Goal: Use online tool/utility: Use online tool/utility

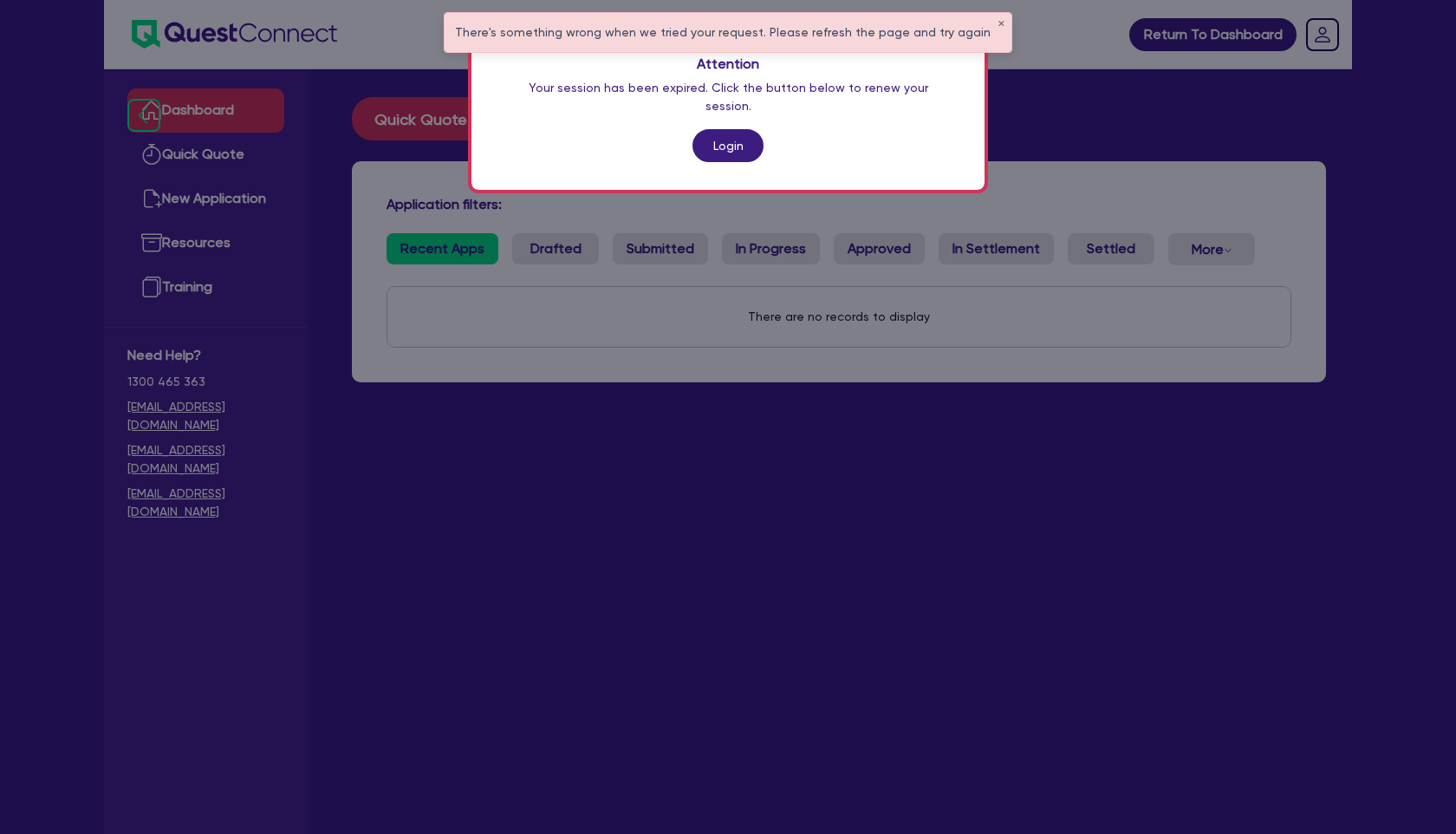
click at [735, 129] on link "Login" at bounding box center [728, 145] width 71 height 33
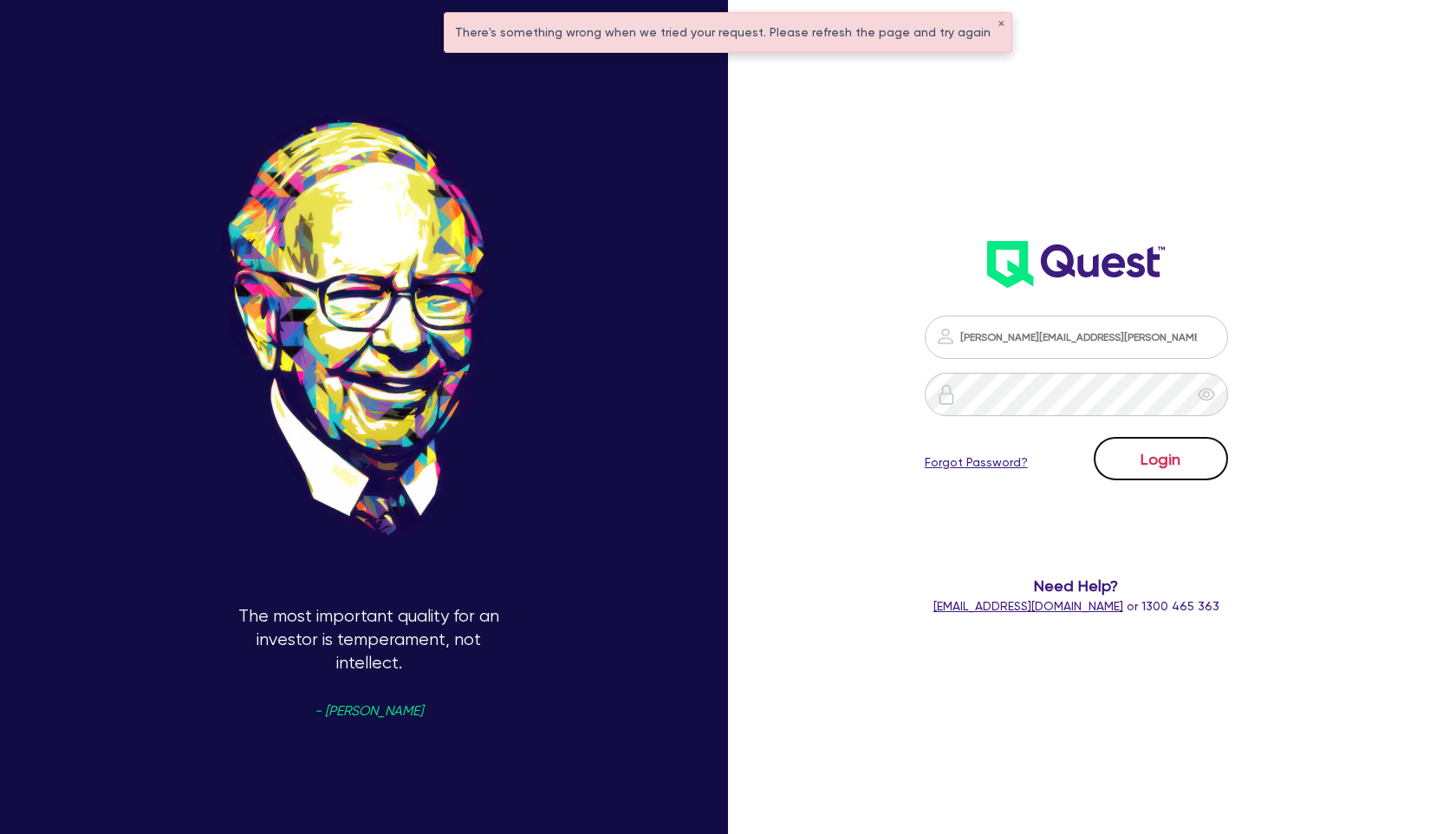
click at [1164, 460] on button "Login" at bounding box center [1161, 458] width 135 height 43
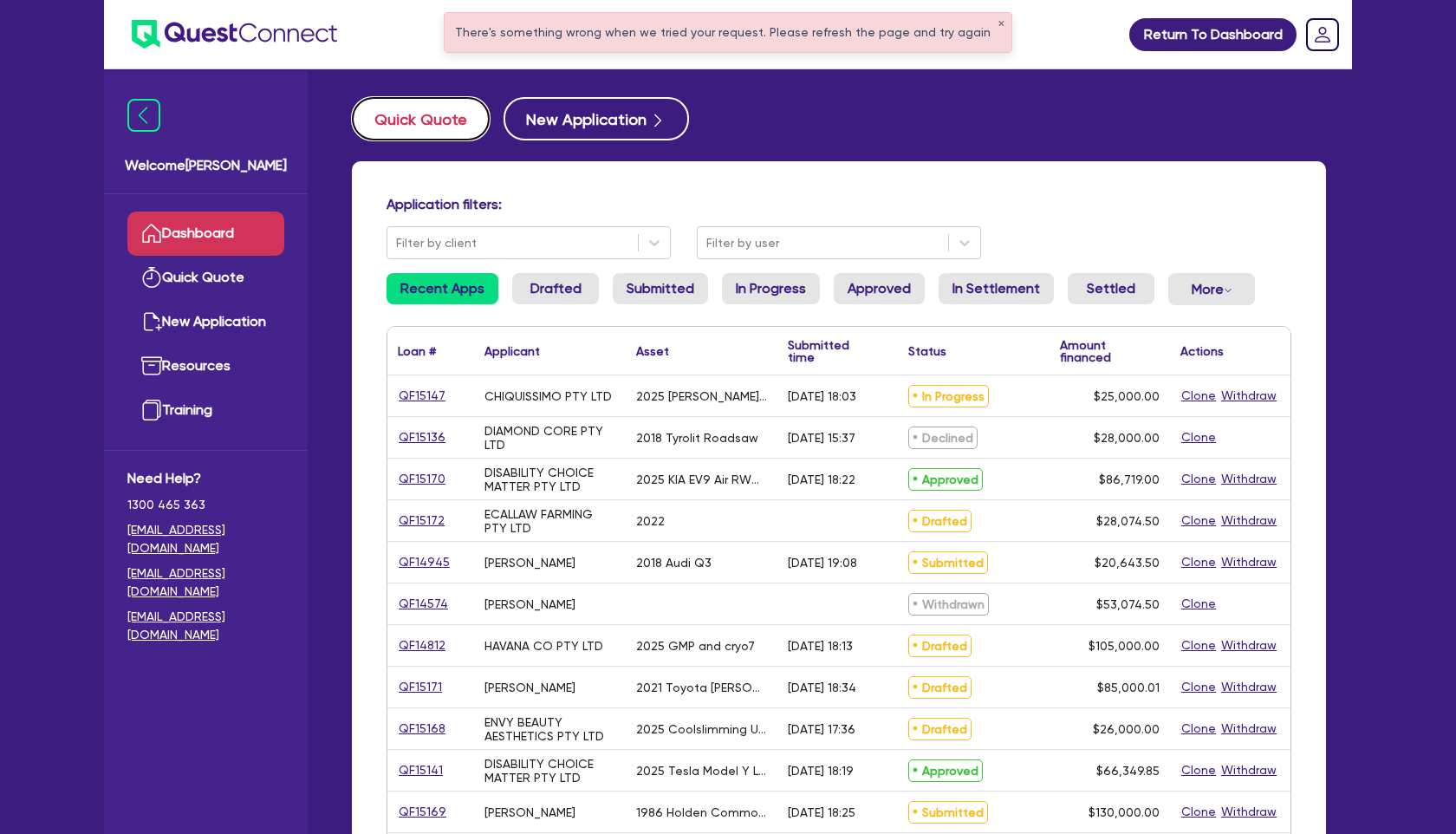
click at [421, 118] on button "Quick Quote" at bounding box center [421, 119] width 138 height 43
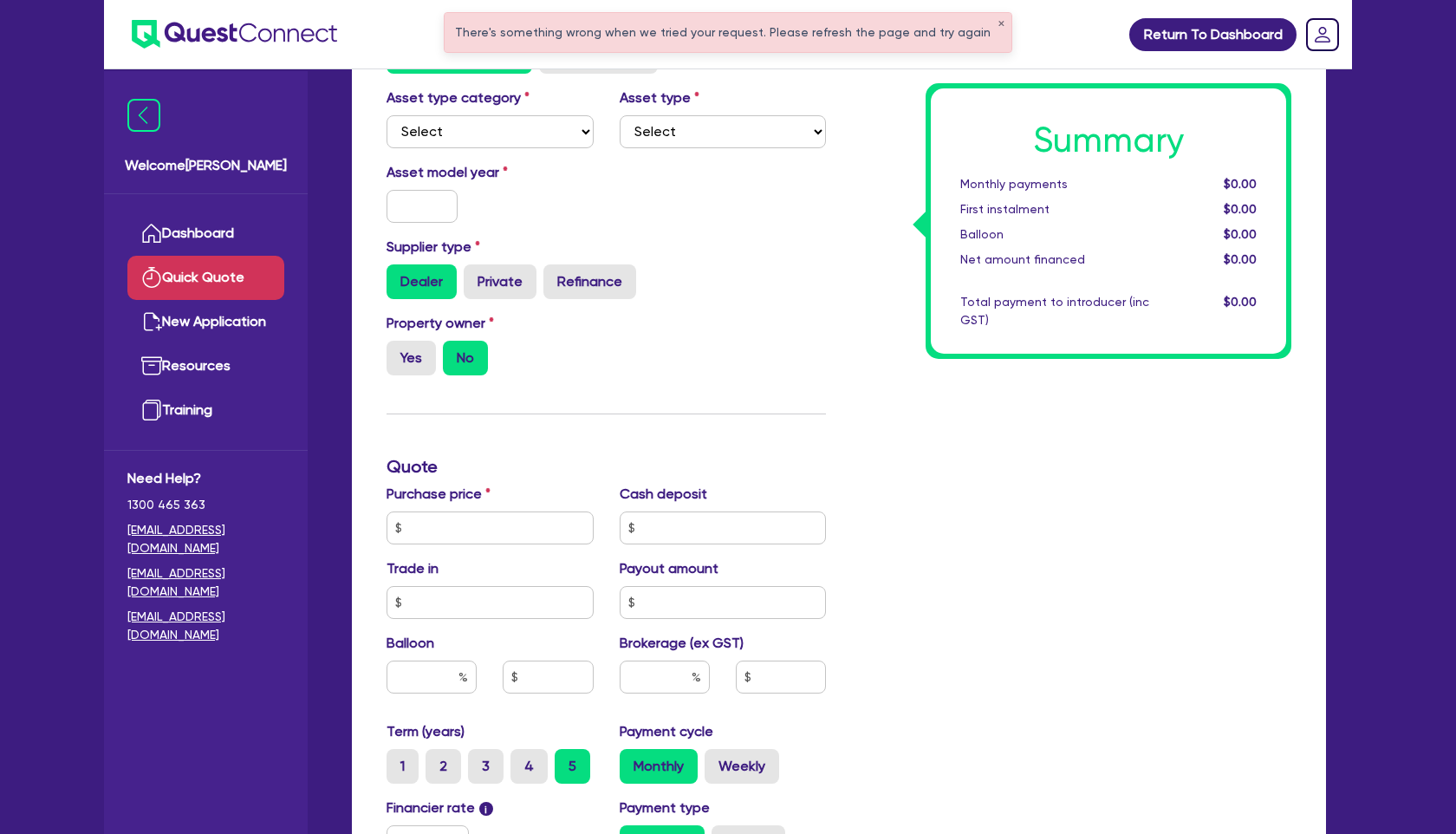
scroll to position [187, 0]
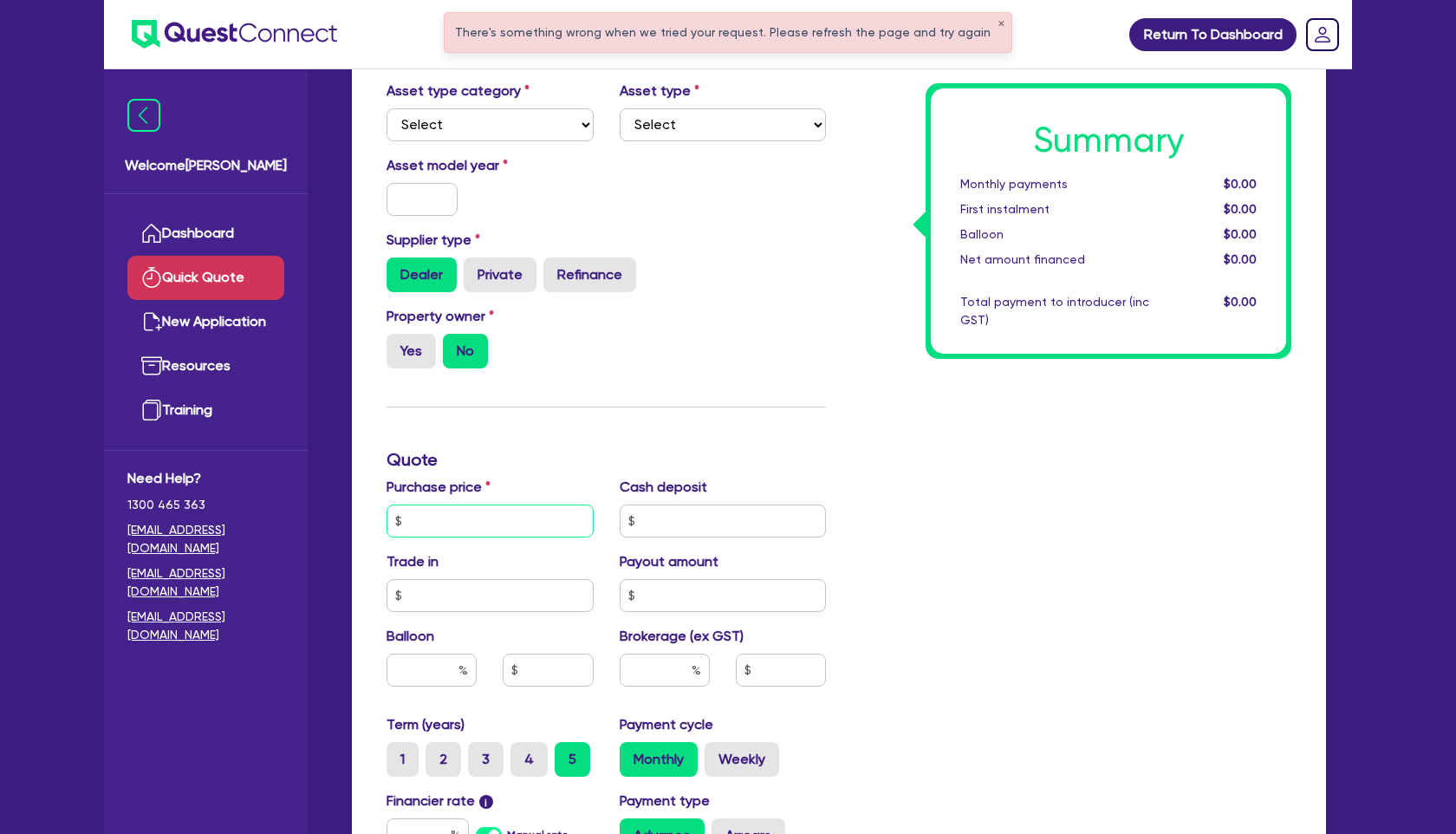
click at [445, 531] on input "text" at bounding box center [491, 521] width 207 height 33
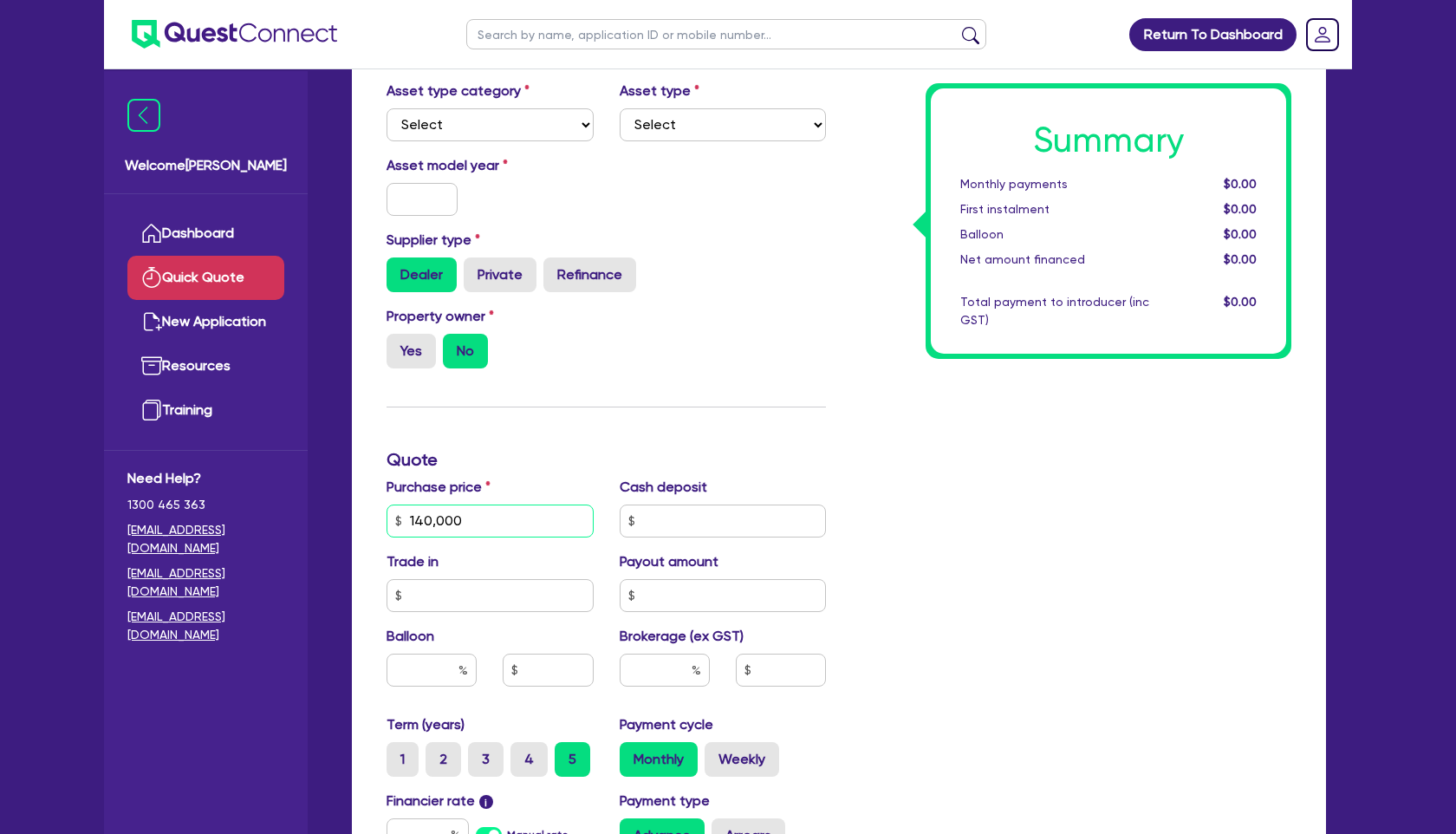
type input "140,000"
click at [650, 670] on input "text" at bounding box center [665, 669] width 90 height 33
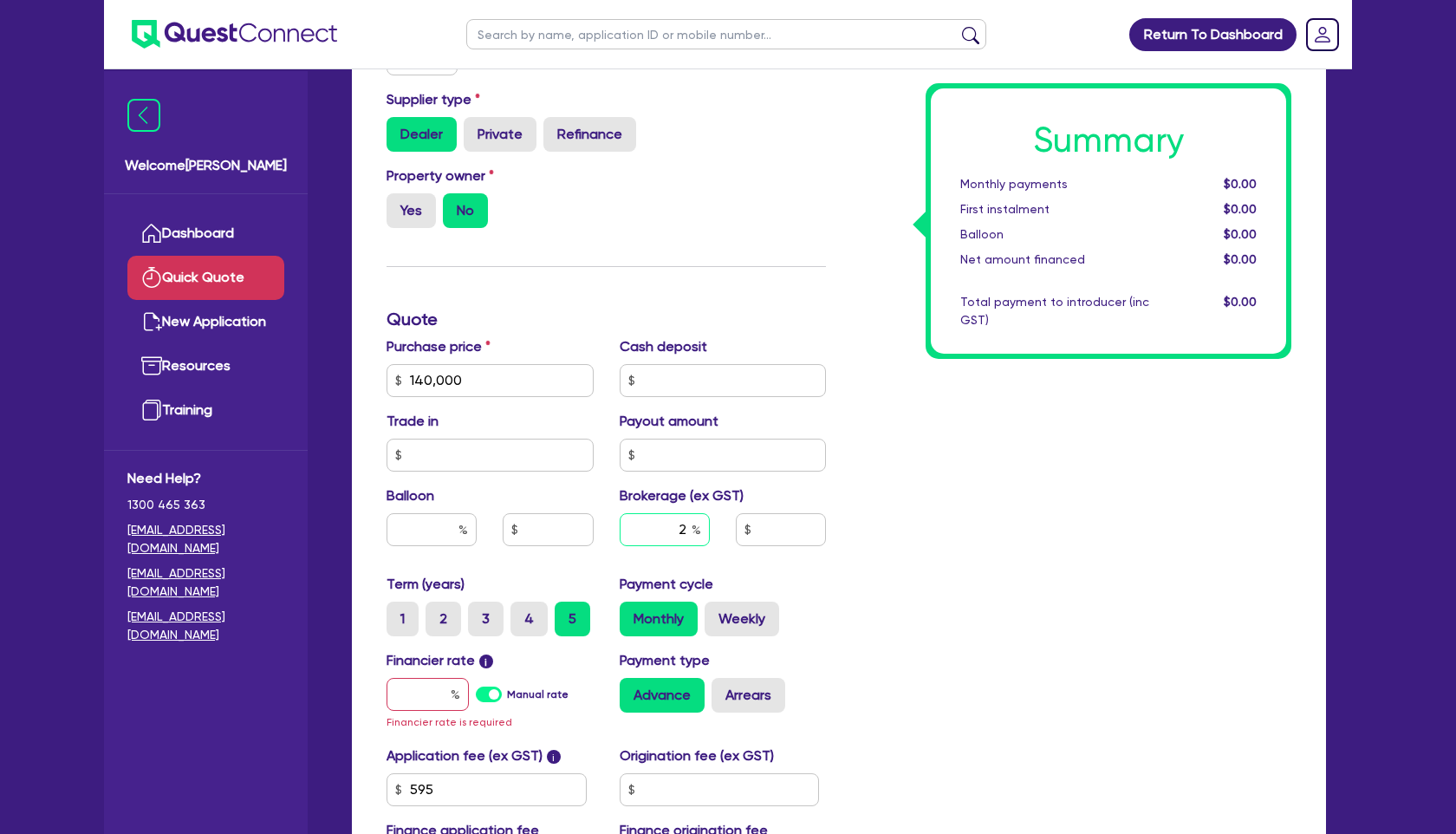
scroll to position [340, 0]
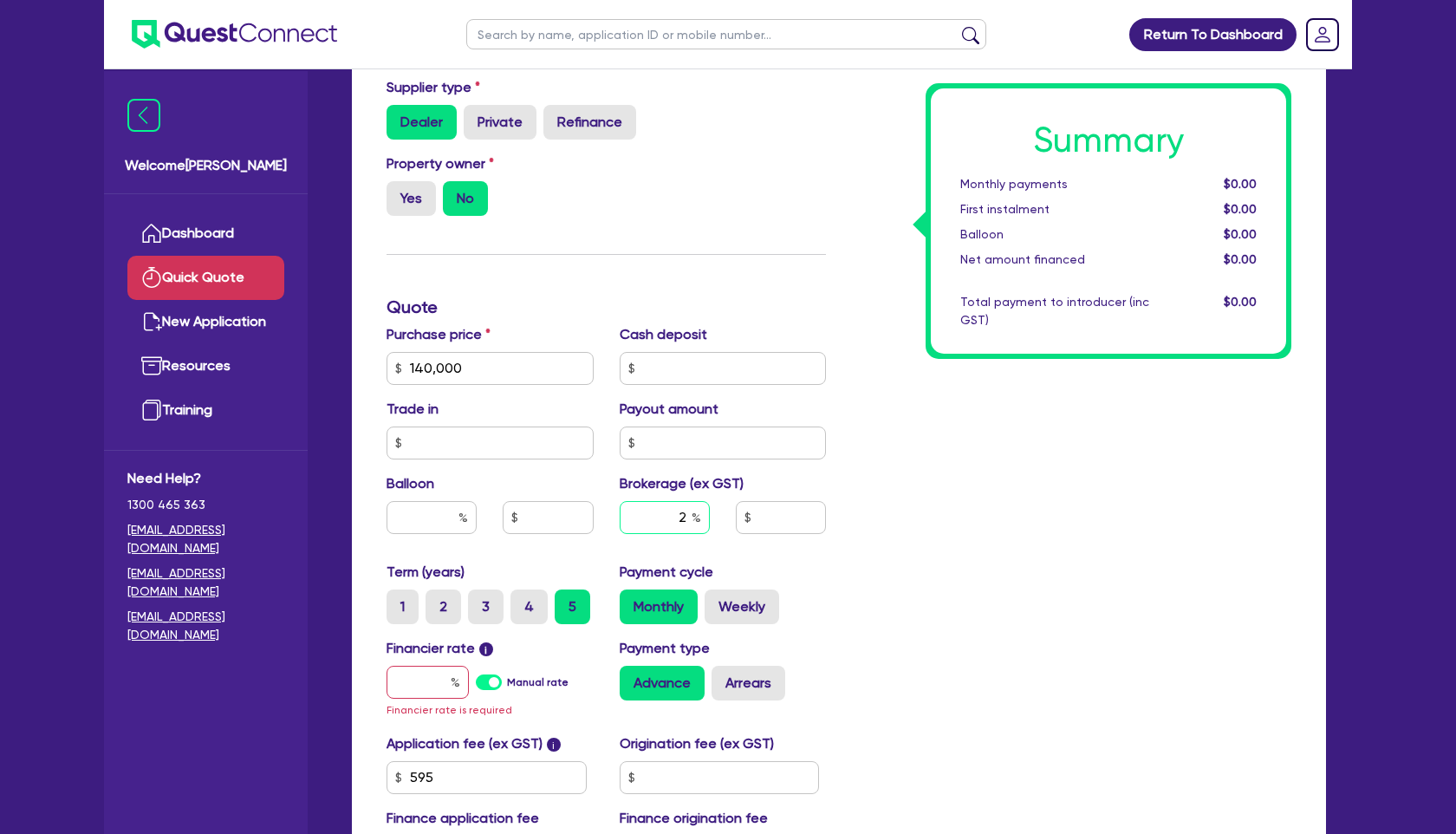
type input "2"
click at [445, 681] on input "text" at bounding box center [428, 682] width 82 height 33
type input "6"
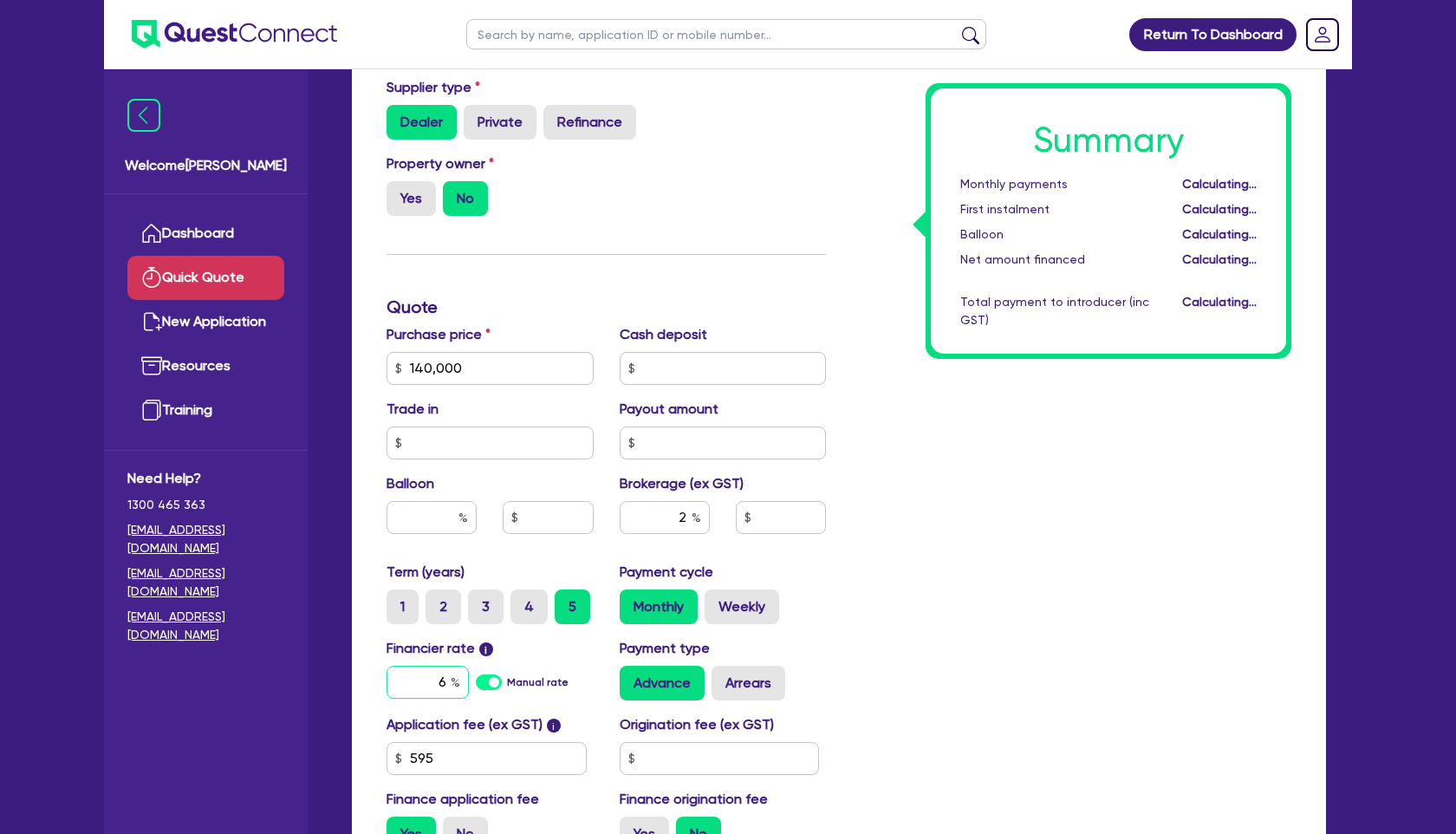
type input "2,813.09"
type input "6.69"
type input "2,813.09"
click at [981, 674] on div "Summary Monthly payments Calculating... First instalment Calculating... Balloon…" at bounding box center [1072, 359] width 466 height 1013
click at [489, 600] on label "3" at bounding box center [486, 606] width 35 height 35
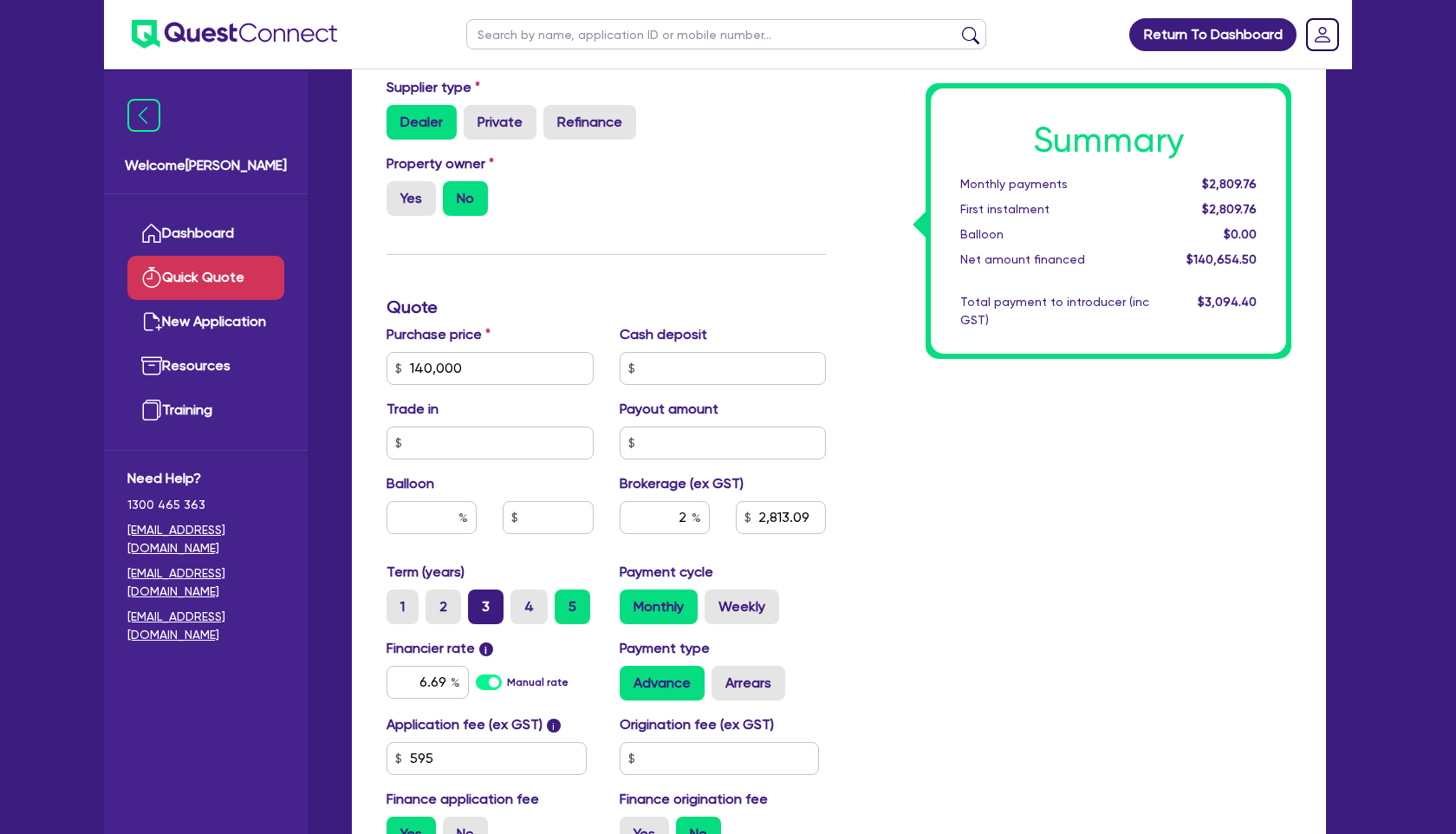
click at [479, 600] on input "3" at bounding box center [474, 595] width 12 height 12
radio input "true"
type input "2,813.09"
click at [534, 605] on label "4" at bounding box center [529, 606] width 37 height 35
click at [522, 600] on input "4" at bounding box center [515, 595] width 12 height 12
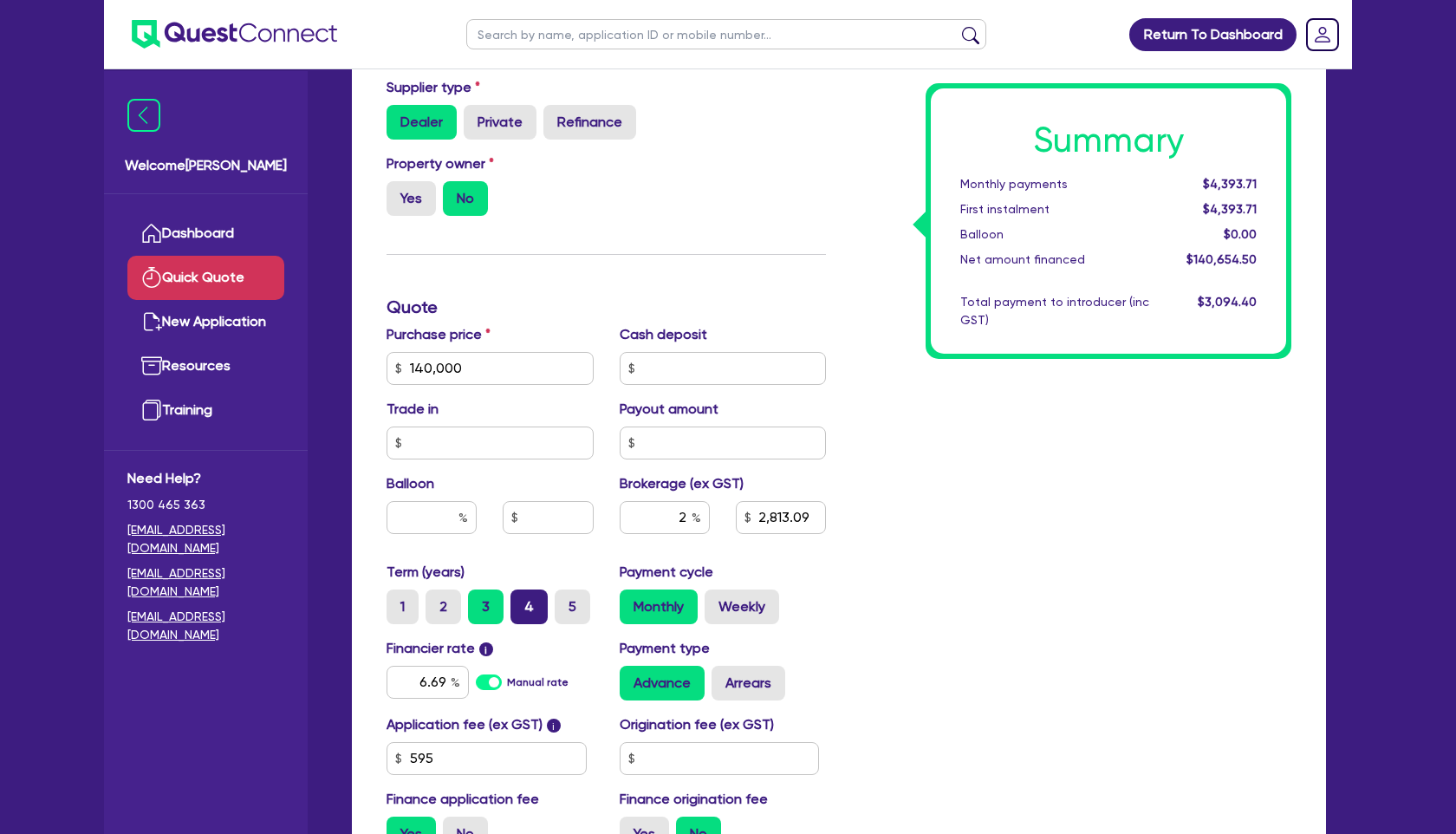
radio input "true"
type input "2,813.09"
